Goal: Task Accomplishment & Management: Manage account settings

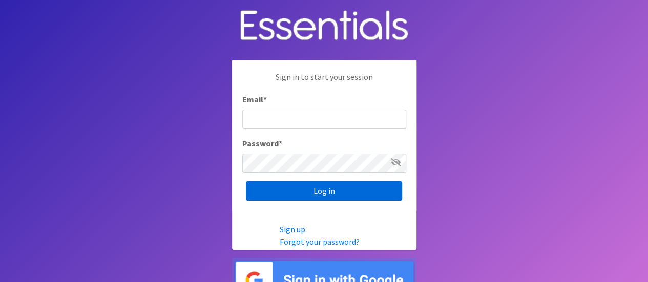
type input "melissa@cnydiaperbank.org"
click at [361, 194] on input "Log in" at bounding box center [324, 190] width 156 height 19
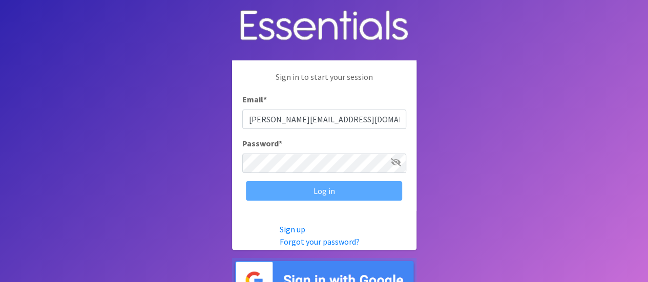
click at [361, 193] on div "Log in" at bounding box center [324, 190] width 164 height 19
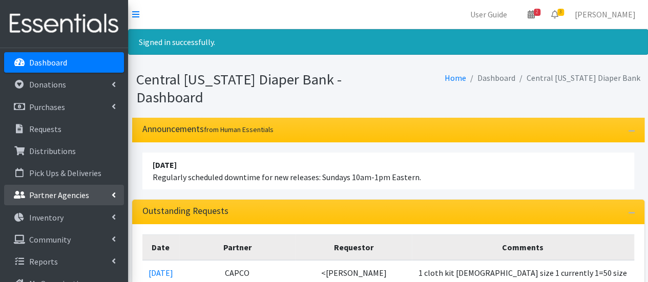
click at [66, 187] on link "Partner Agencies" at bounding box center [64, 195] width 120 height 20
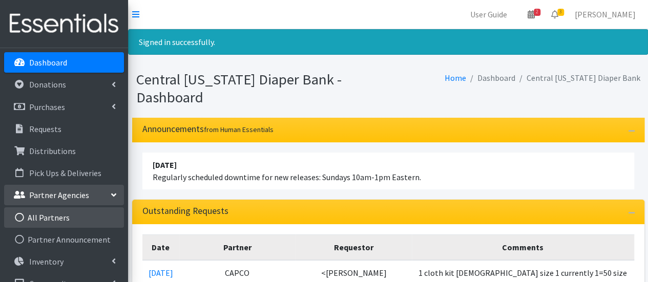
click at [67, 211] on link "All Partners" at bounding box center [64, 217] width 120 height 20
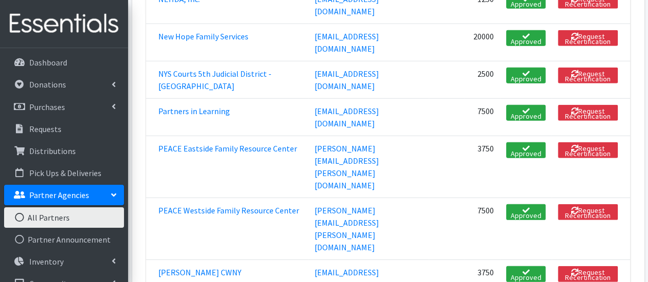
scroll to position [1352, 0]
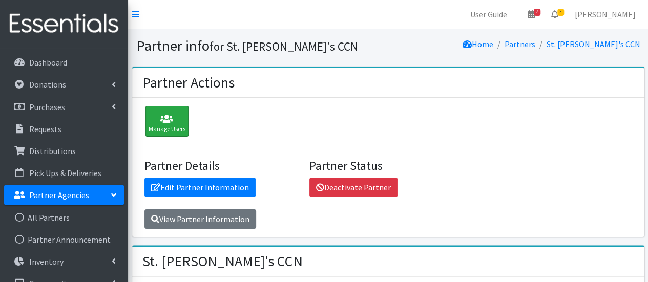
click at [169, 122] on icon at bounding box center [167, 119] width 37 height 10
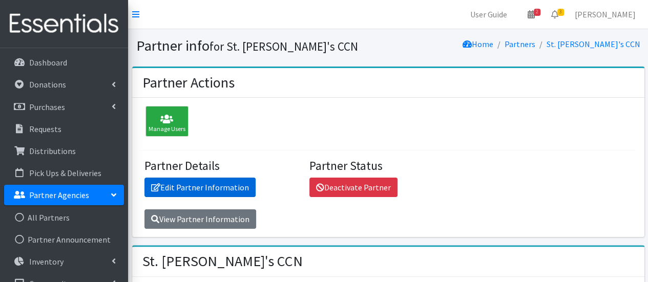
click at [218, 180] on link "Edit Partner Information" at bounding box center [199, 187] width 111 height 19
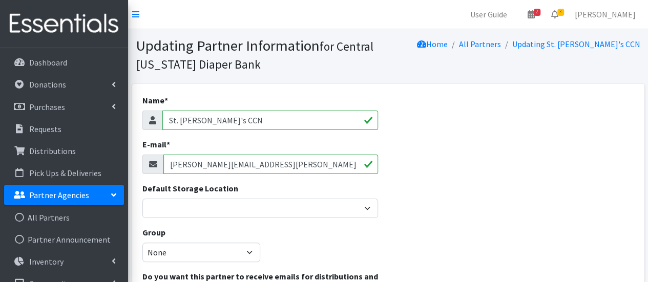
drag, startPoint x: 272, startPoint y: 168, endPoint x: 169, endPoint y: 176, distance: 103.3
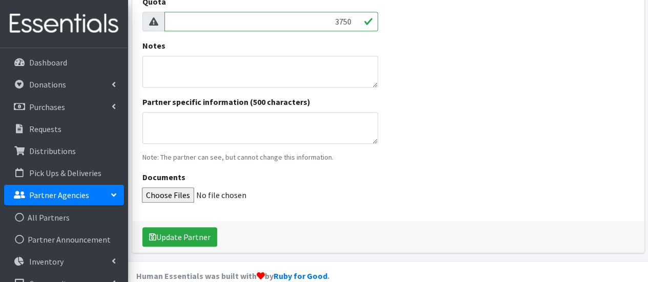
scroll to position [335, 0]
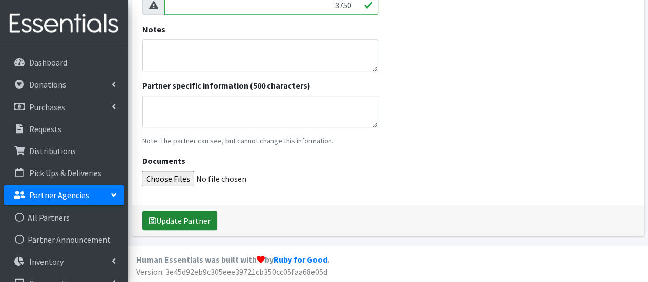
type input "victoria.wilson@sjhsyr.org"
click at [161, 225] on button "Update Partner" at bounding box center [179, 220] width 75 height 19
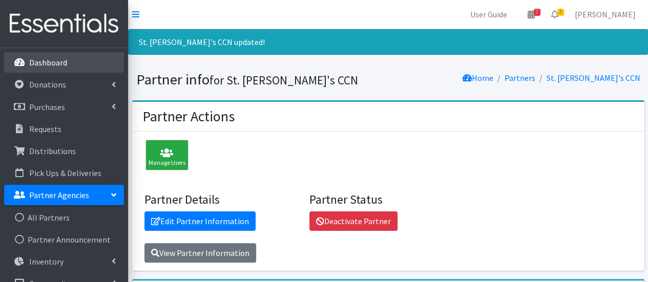
click at [61, 64] on p "Dashboard" at bounding box center [48, 62] width 38 height 10
